Goal: Transaction & Acquisition: Register for event/course

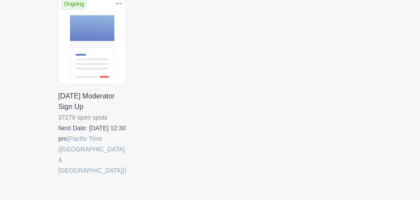
scroll to position [208, 0]
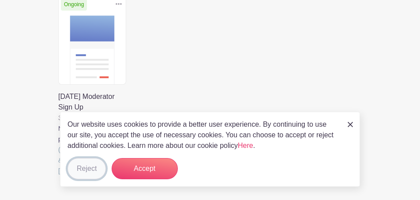
click at [80, 174] on button "Reject" at bounding box center [86, 168] width 38 height 21
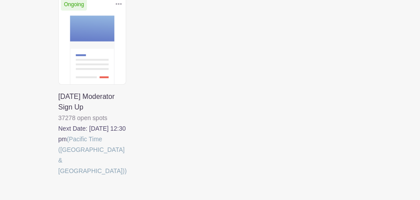
click at [58, 176] on link at bounding box center [58, 176] width 0 height 0
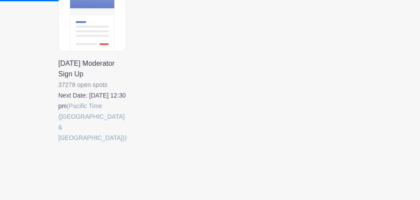
click at [58, 143] on link at bounding box center [58, 143] width 0 height 0
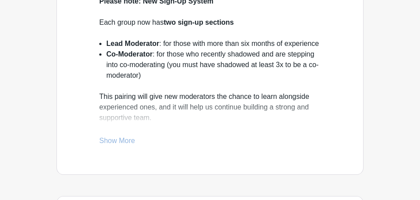
scroll to position [279, 0]
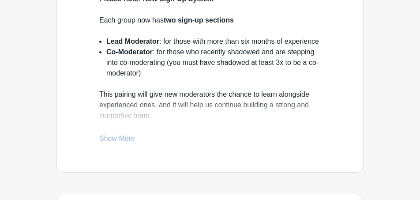
click at [114, 141] on link "Show More" at bounding box center [117, 139] width 36 height 11
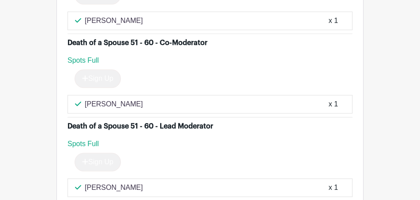
scroll to position [1988, 0]
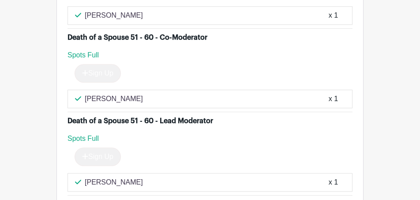
click at [182, 103] on li "Death of a Spouse 51 - 60 - Co-Moderator Spots Full Sign Up [PERSON_NAME] x 1" at bounding box center [209, 70] width 285 height 83
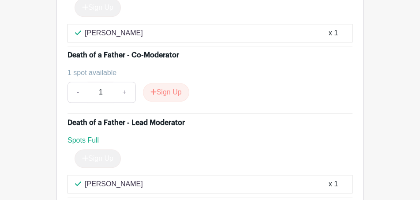
scroll to position [2470, 0]
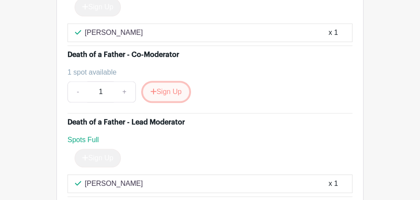
click at [166, 82] on button "Sign Up" at bounding box center [166, 91] width 46 height 19
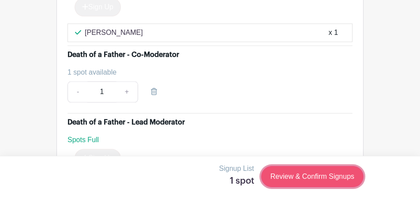
click at [290, 172] on link "Review & Confirm Signups" at bounding box center [312, 176] width 102 height 21
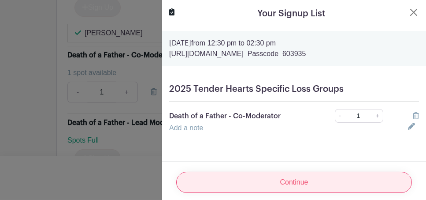
click at [259, 174] on input "Continue" at bounding box center [294, 181] width 236 height 21
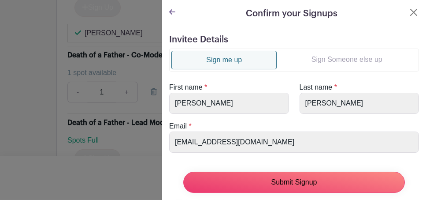
click at [259, 174] on input "Submit Signup" at bounding box center [294, 181] width 222 height 21
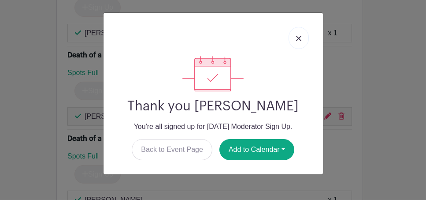
click at [297, 41] on link at bounding box center [299, 38] width 20 height 22
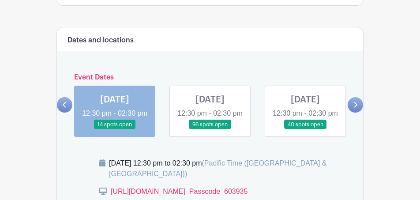
scroll to position [516, 0]
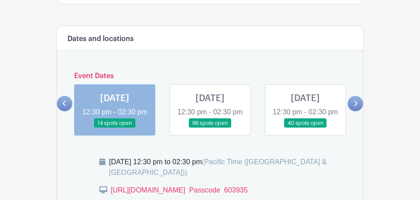
click at [210, 128] on link at bounding box center [210, 128] width 0 height 0
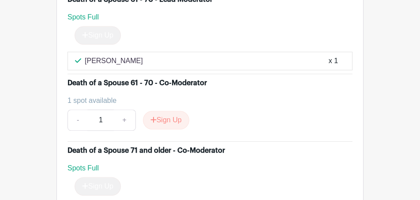
scroll to position [2169, 0]
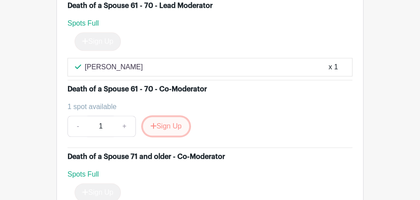
click at [162, 117] on button "Sign Up" at bounding box center [166, 126] width 46 height 19
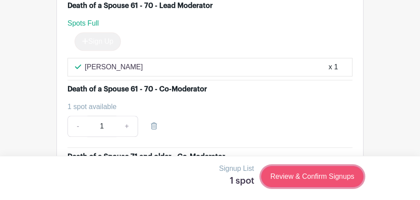
click at [293, 173] on link "Review & Confirm Signups" at bounding box center [312, 176] width 102 height 21
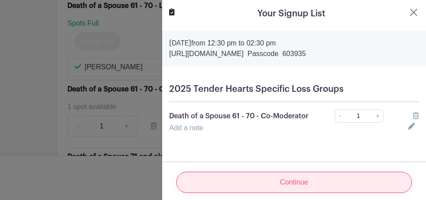
click at [279, 179] on input "Continue" at bounding box center [294, 181] width 236 height 21
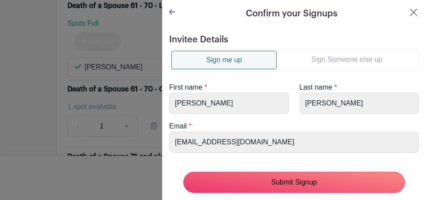
click at [279, 179] on input "Submit Signup" at bounding box center [294, 181] width 222 height 21
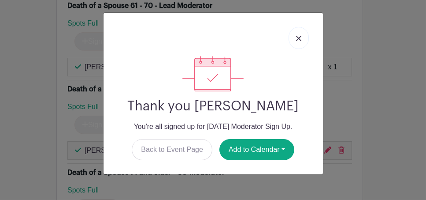
click at [299, 37] on img at bounding box center [298, 38] width 5 height 5
